Goal: Task Accomplishment & Management: Manage account settings

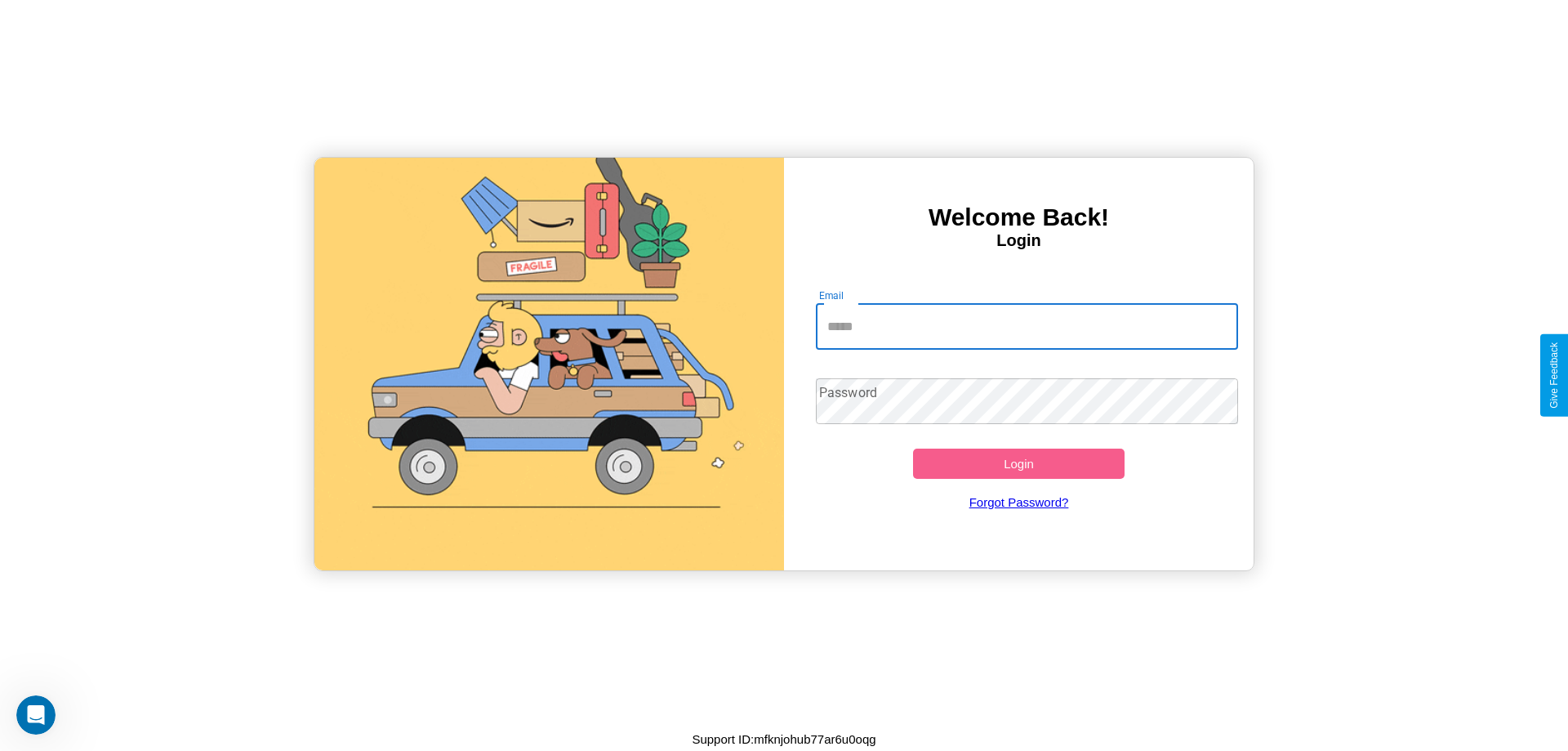
click at [1027, 326] on input "Email" at bounding box center [1028, 326] width 423 height 46
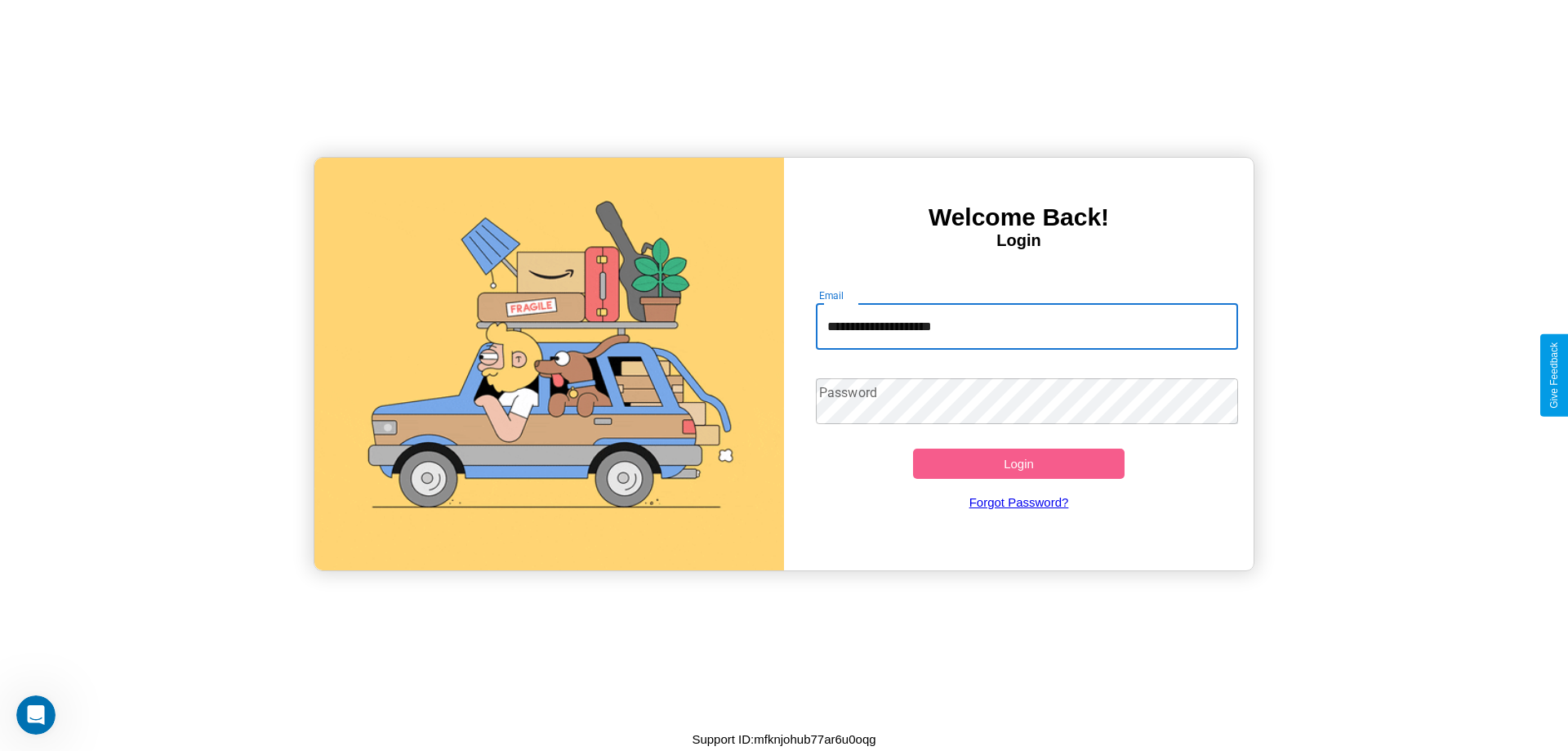
type input "**********"
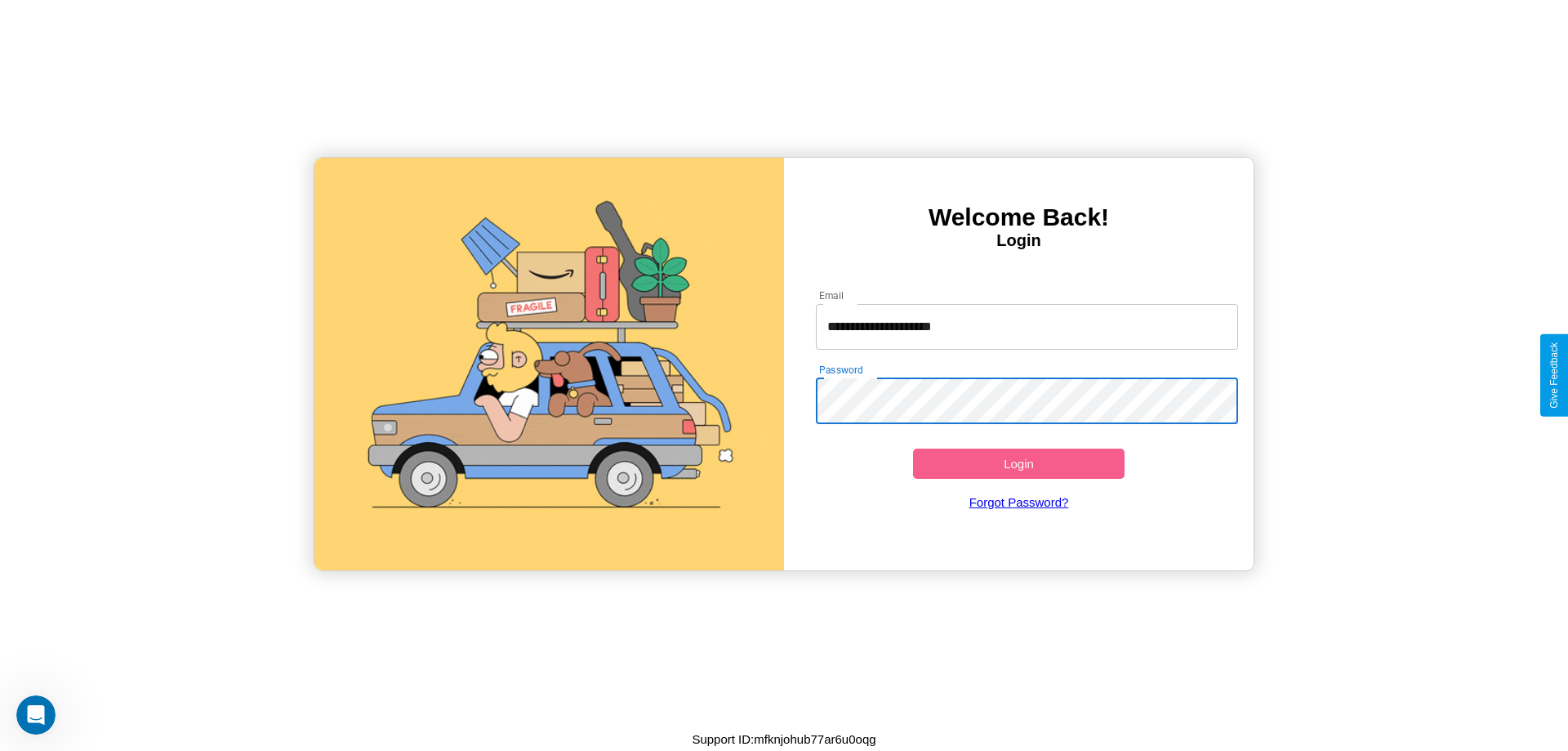
click at [1019, 464] on button "Login" at bounding box center [1019, 464] width 211 height 30
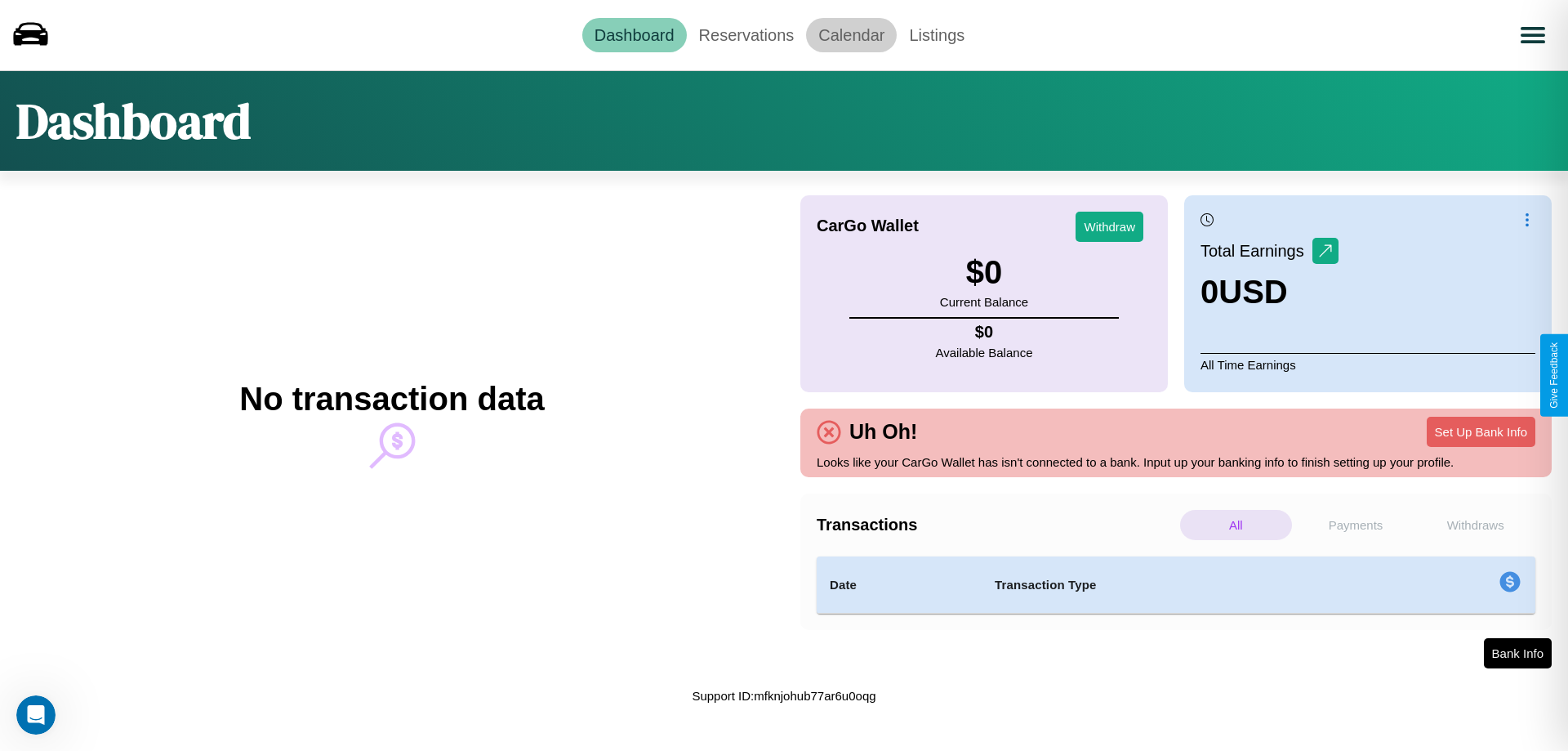
click at [852, 34] on link "Calendar" at bounding box center [851, 35] width 90 height 34
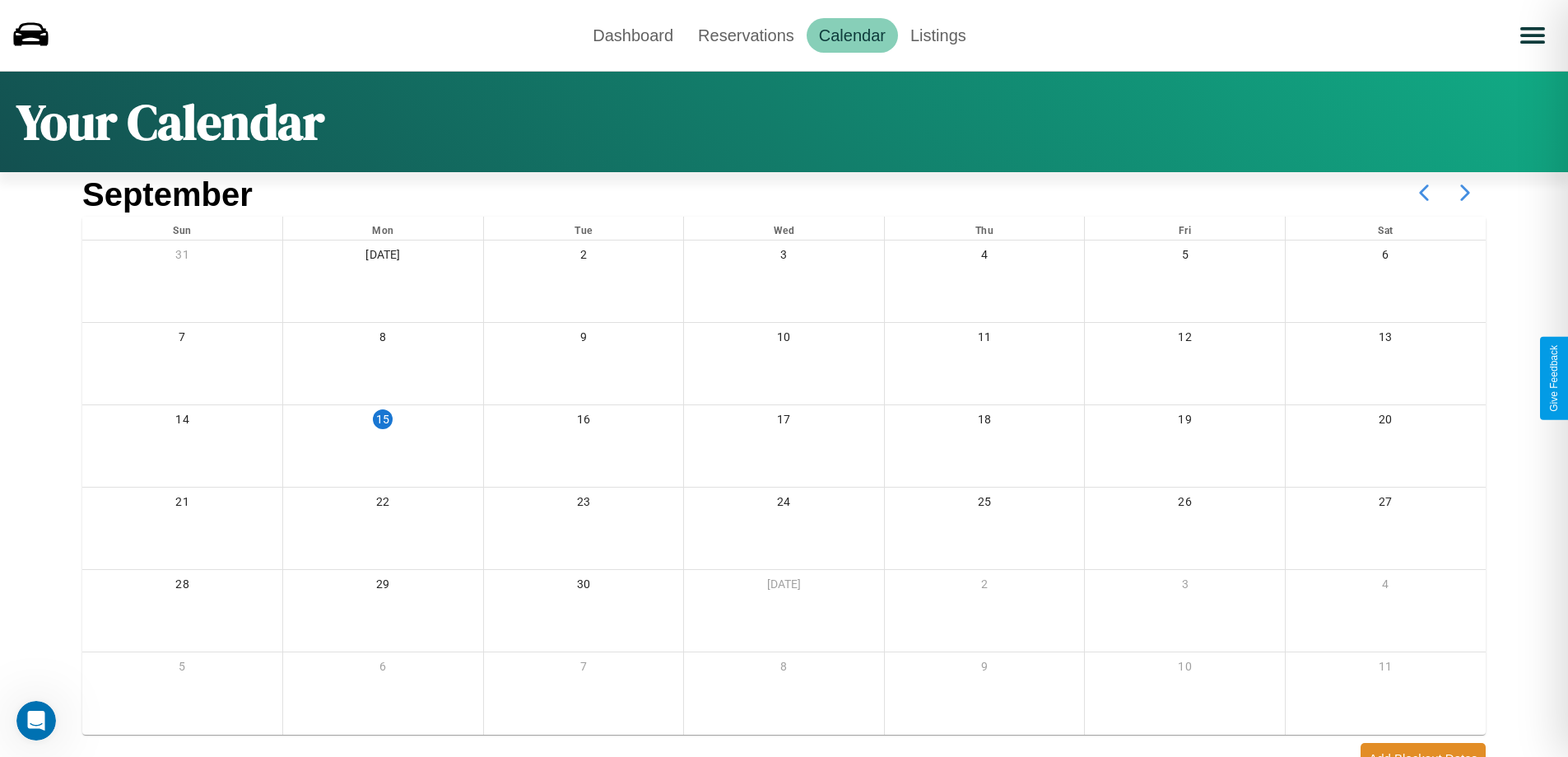
click at [1465, 193] on icon at bounding box center [1465, 192] width 41 height 41
click at [746, 35] on link "Reservations" at bounding box center [746, 35] width 121 height 35
